Goal: Task Accomplishment & Management: Manage account settings

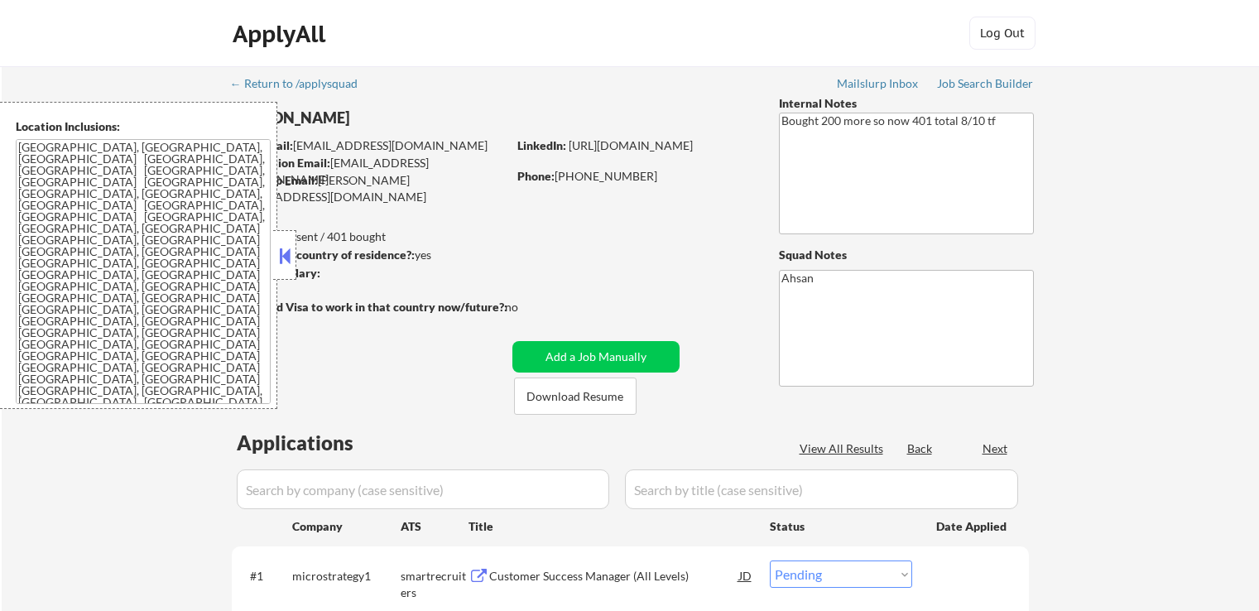
select select ""pending""
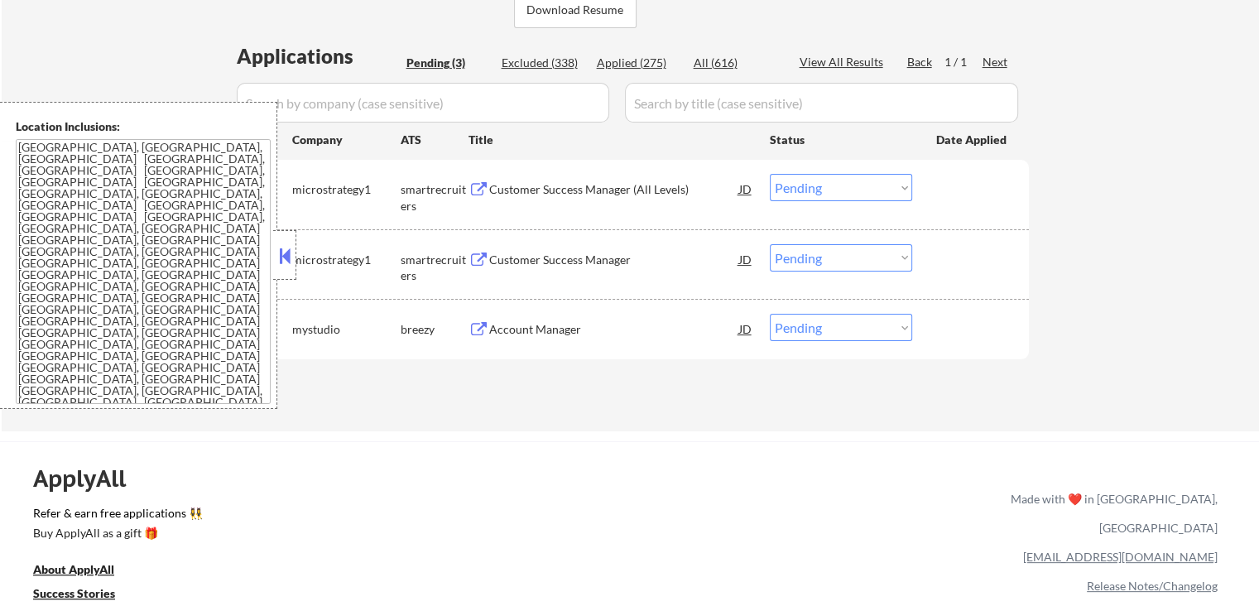
scroll to position [414, 0]
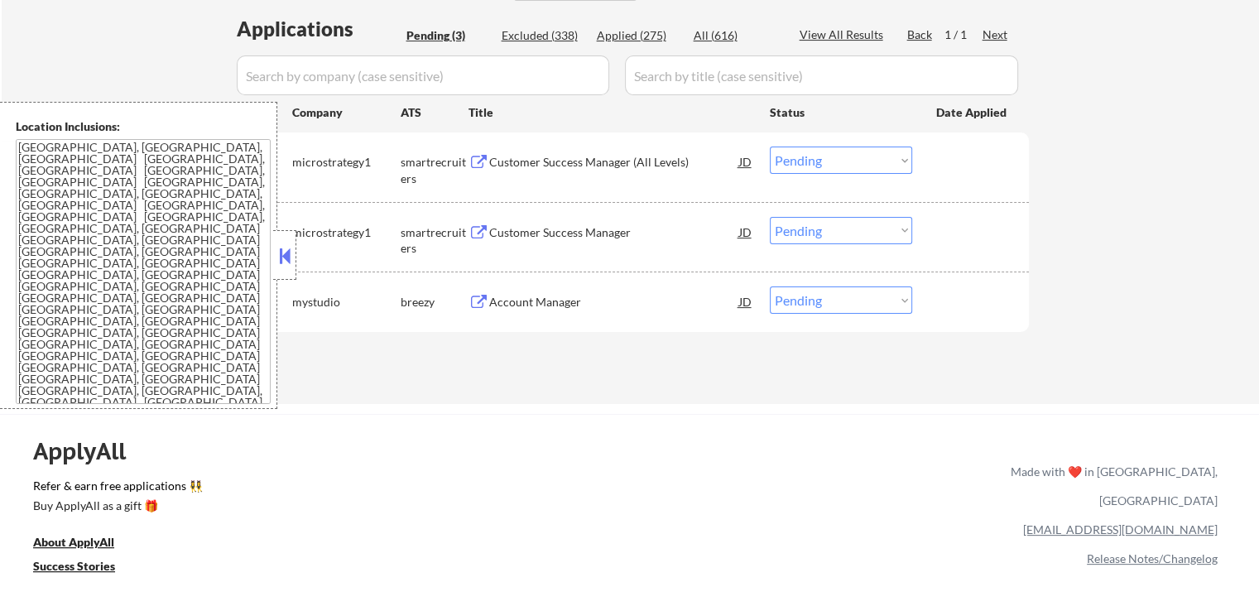
click at [478, 161] on button at bounding box center [479, 163] width 21 height 16
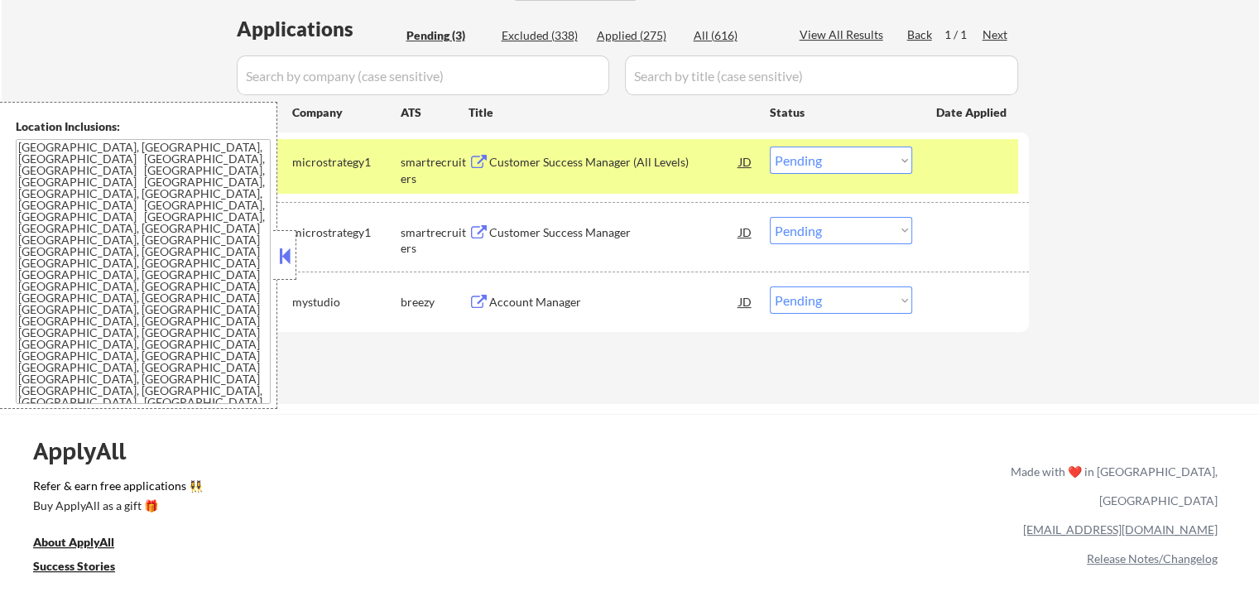
click at [478, 227] on button at bounding box center [479, 233] width 21 height 16
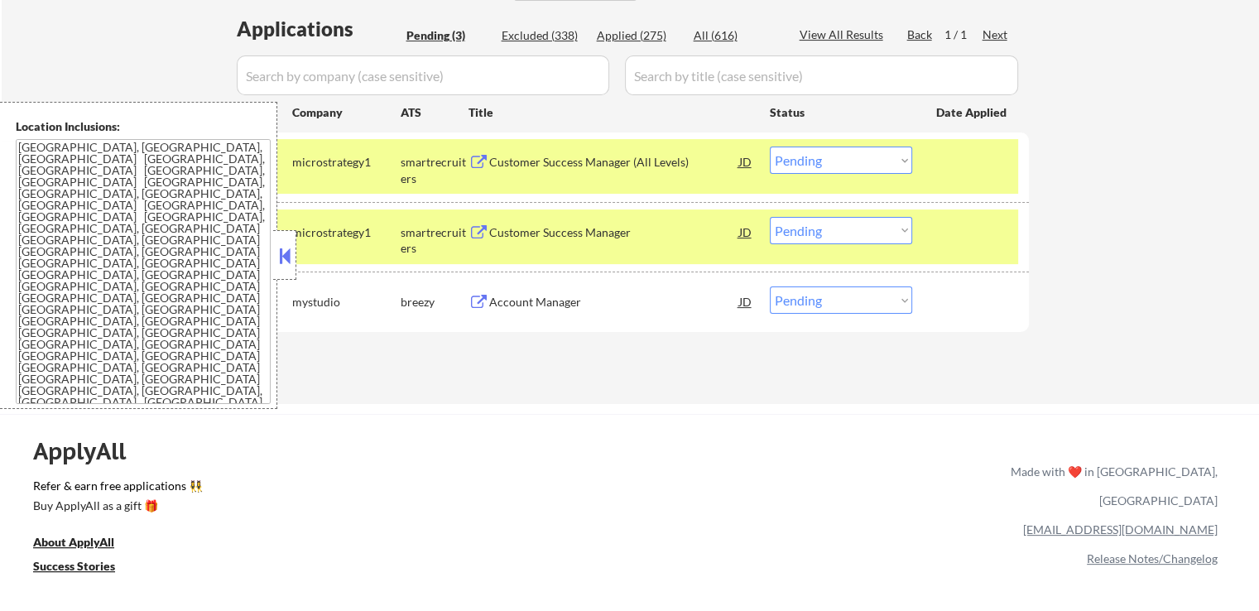
click at [482, 305] on button at bounding box center [479, 303] width 21 height 16
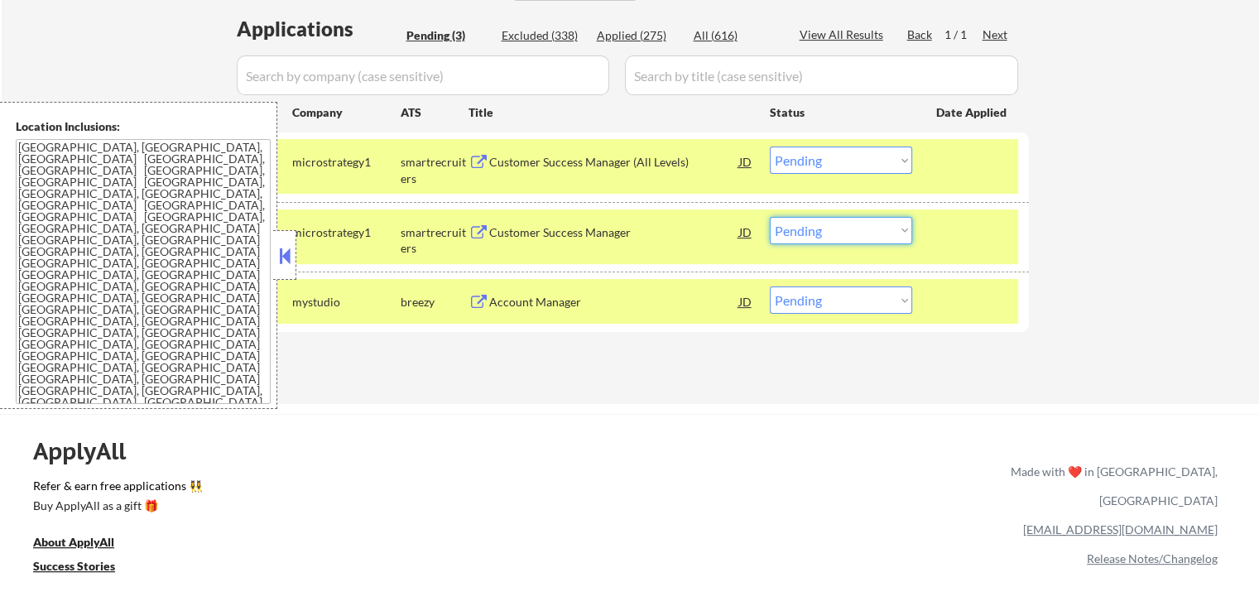
click at [849, 229] on select "Choose an option... Pending Applied Excluded (Questions) Excluded (Expired) Exc…" at bounding box center [841, 230] width 142 height 27
click at [821, 162] on select "Choose an option... Pending Applied Excluded (Questions) Excluded (Expired) Exc…" at bounding box center [841, 160] width 142 height 27
select select ""applied""
click at [770, 147] on select "Choose an option... Pending Applied Excluded (Questions) Excluded (Expired) Exc…" at bounding box center [841, 160] width 142 height 27
click at [801, 231] on select "Choose an option... Pending Applied Excluded (Questions) Excluded (Expired) Exc…" at bounding box center [841, 230] width 142 height 27
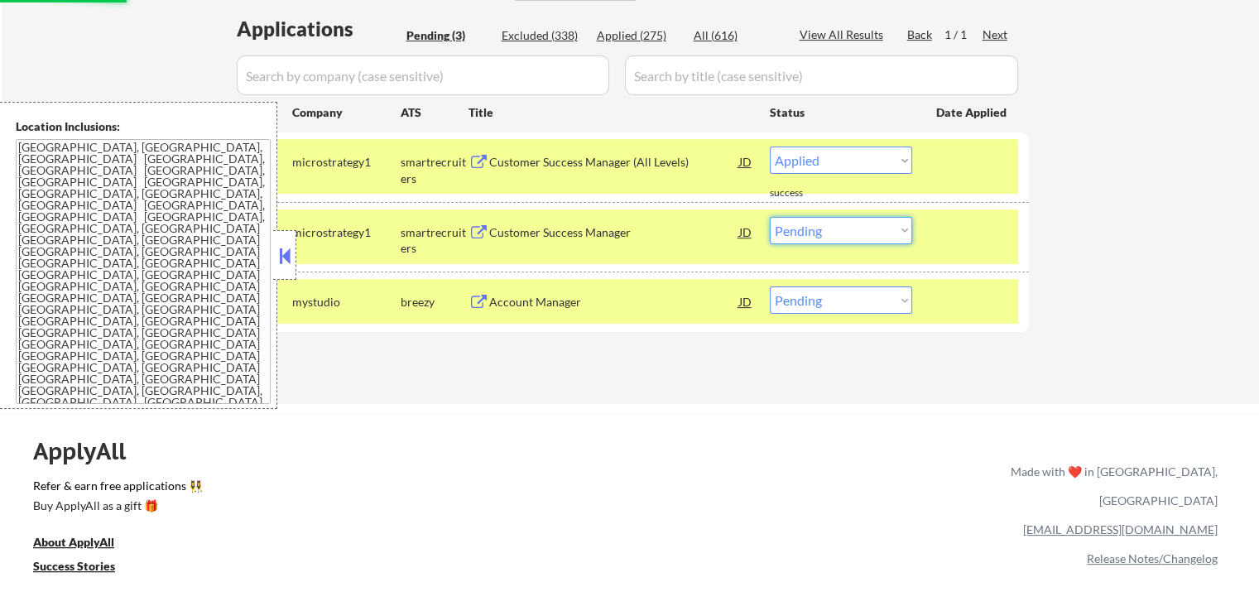
select select ""excluded__other_""
click at [770, 217] on select "Choose an option... Pending Applied Excluded (Questions) Excluded (Expired) Exc…" at bounding box center [841, 230] width 142 height 27
select select ""pending""
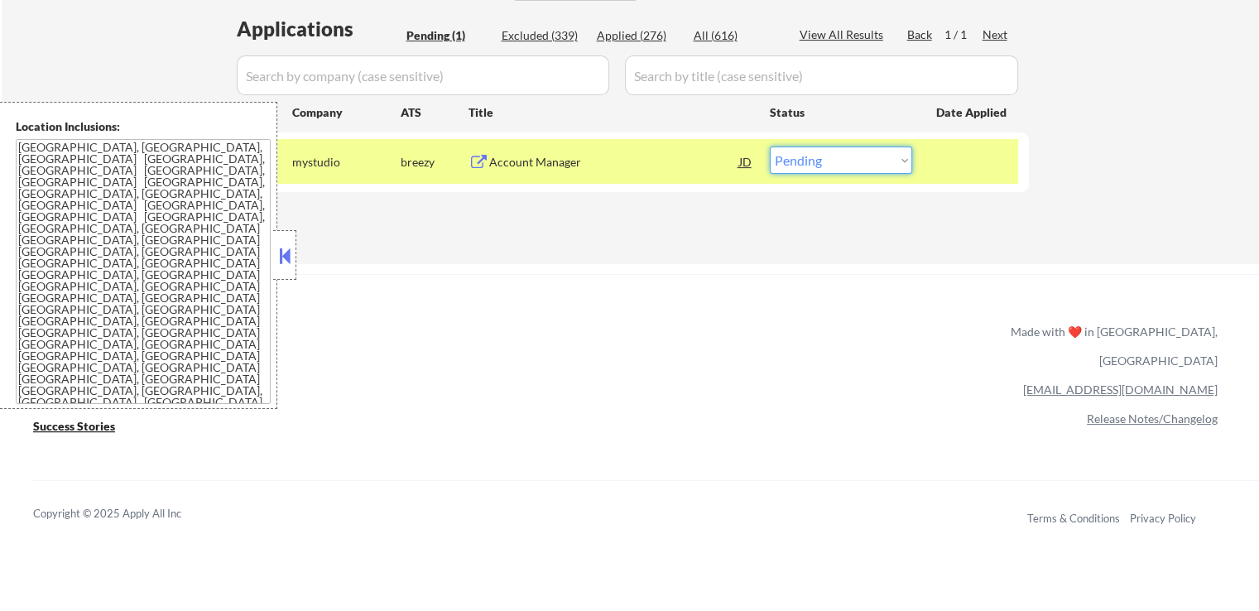
click at [866, 150] on select "Choose an option... Pending Applied Excluded (Questions) Excluded (Expired) Exc…" at bounding box center [841, 160] width 142 height 27
select select ""excluded""
click at [770, 147] on select "Choose an option... Pending Applied Excluded (Questions) Excluded (Expired) Exc…" at bounding box center [841, 160] width 142 height 27
